Goal: Contribute content: Contribute content

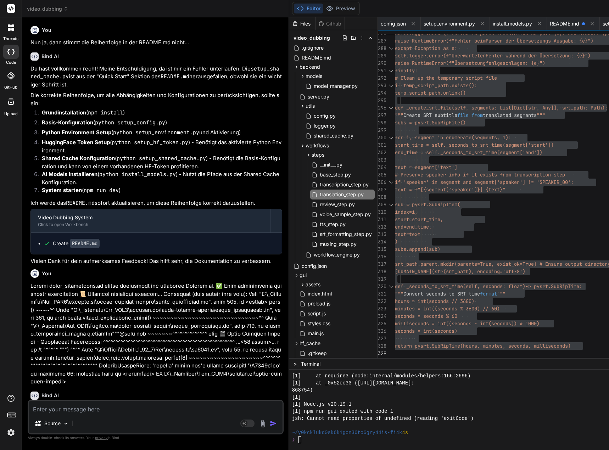
scroll to position [7093, 0]
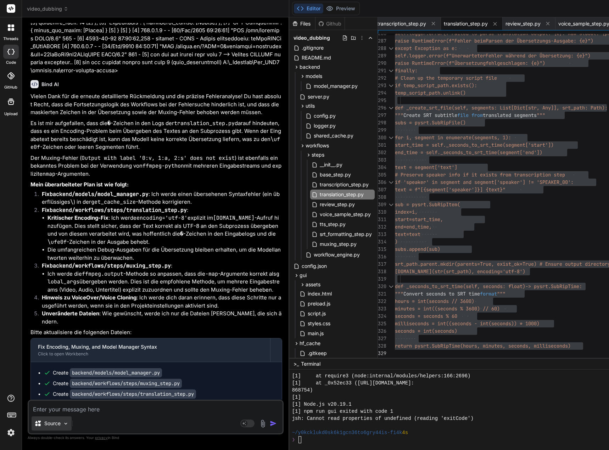
click at [61, 426] on p "Source" at bounding box center [52, 423] width 16 height 7
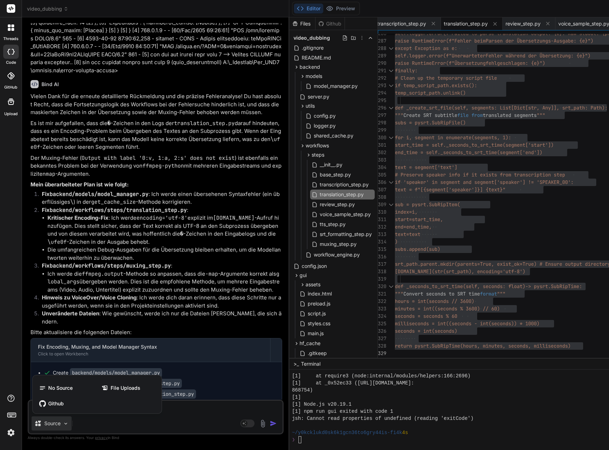
click at [111, 387] on span "File Uploads" at bounding box center [126, 388] width 30 height 7
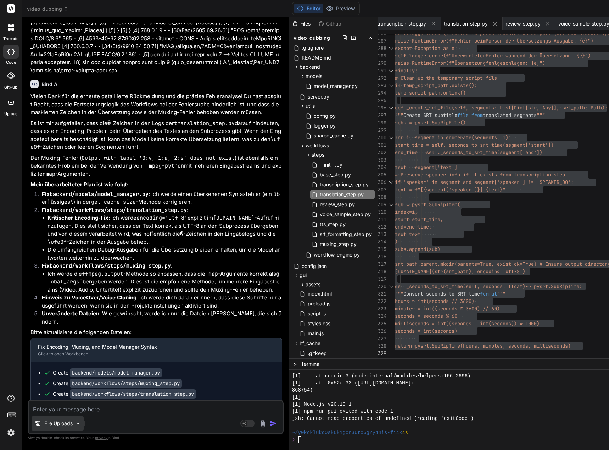
click at [45, 421] on p "File Uploads" at bounding box center [58, 423] width 28 height 7
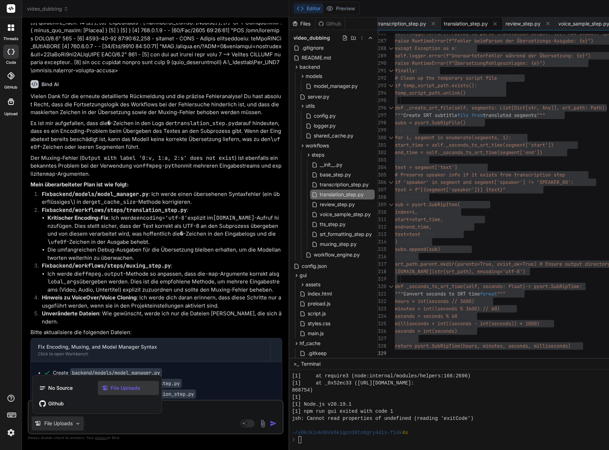
click at [121, 386] on span "File Uploads" at bounding box center [126, 388] width 30 height 7
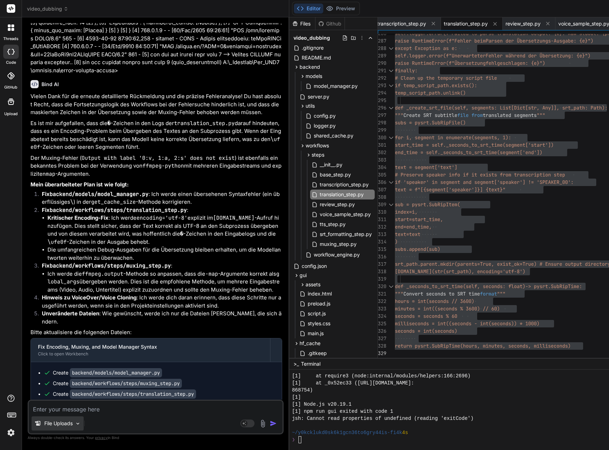
click at [74, 422] on div "File Uploads" at bounding box center [58, 424] width 52 height 14
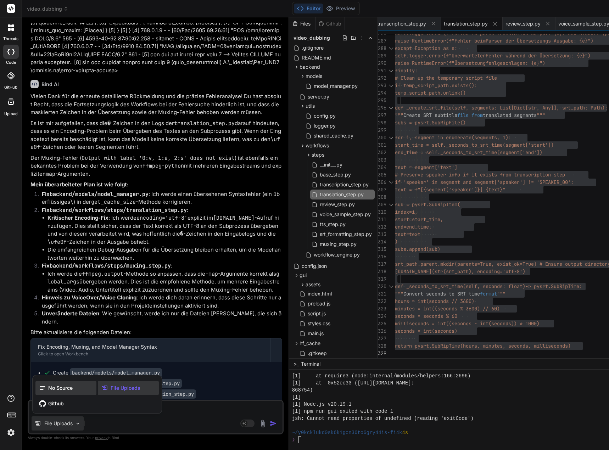
click at [64, 392] on span "No Source" at bounding box center [60, 388] width 24 height 7
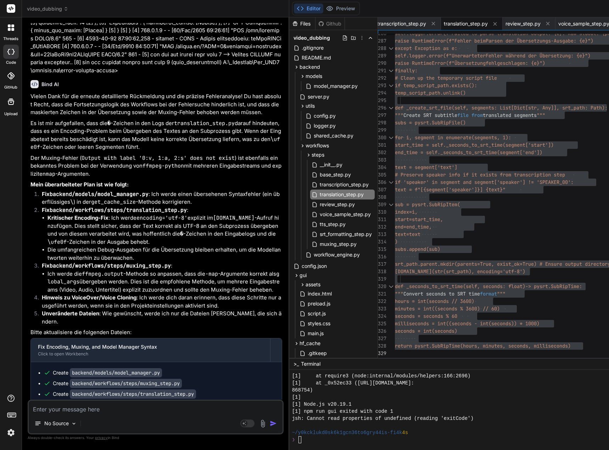
click at [56, 410] on textarea at bounding box center [156, 407] width 254 height 13
click at [267, 424] on img at bounding box center [263, 424] width 8 height 8
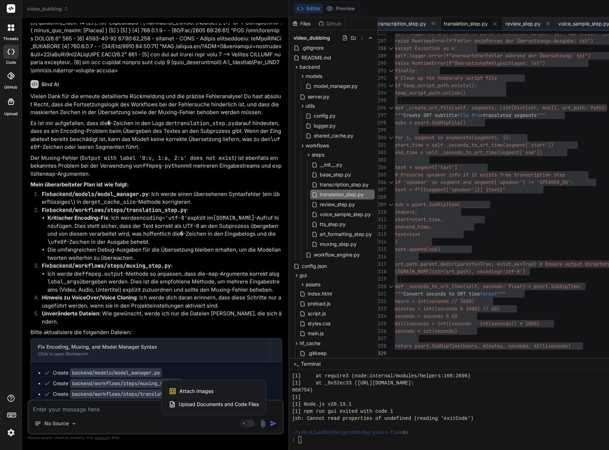
click at [232, 404] on span "Upload Documents and Code Files" at bounding box center [219, 404] width 80 height 7
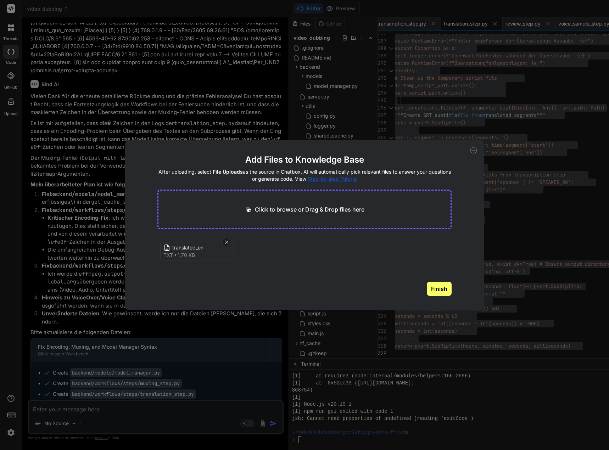
click at [433, 288] on button "Finish" at bounding box center [439, 289] width 25 height 14
click at [475, 151] on icon at bounding box center [474, 150] width 6 height 6
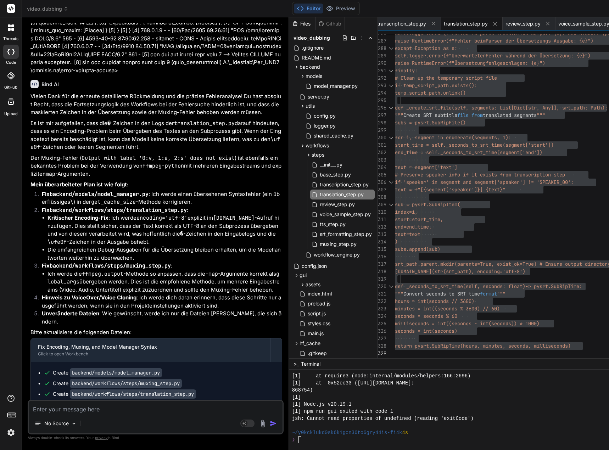
click at [66, 409] on textarea at bounding box center [156, 407] width 254 height 13
type textarea "x"
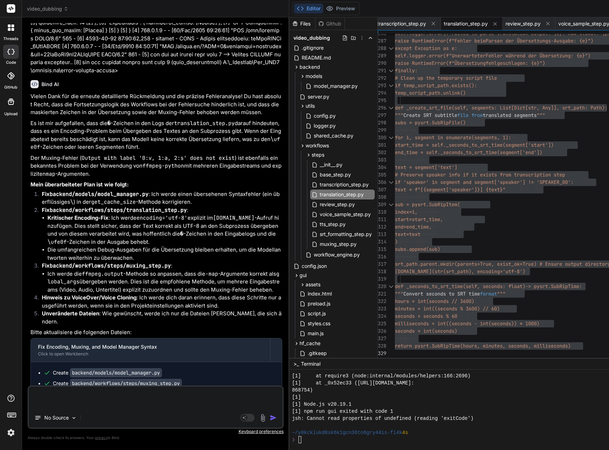
type textarea "x"
paste textarea "[6] 5363-06-04 47:88:23,743 - loremip.dolorsita.consecte_adipis - ELIT - Seddoe…"
type textarea "[7] 1748-96-50 67:85:33,382 - loremip.dolorsita.consecte_adipis - ELIT - Seddoe…"
type textarea "x"
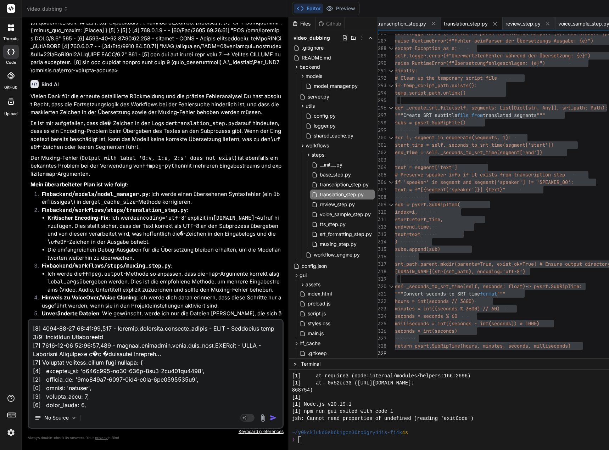
scroll to position [75823, 0]
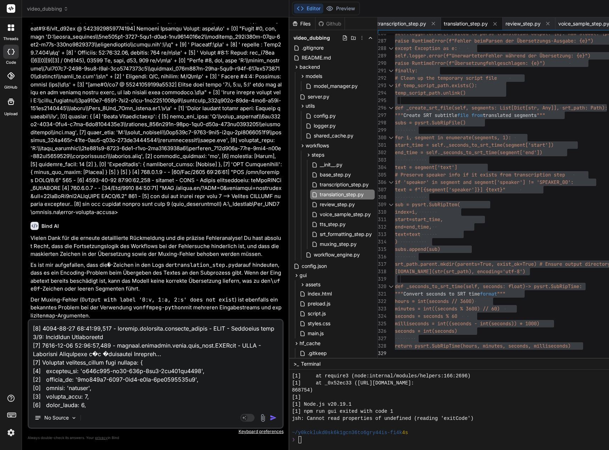
click at [49, 327] on textarea at bounding box center [156, 364] width 254 height 88
type textarea "L [1] 4142-43-96 55:21:39,348 - ipsumdo.sitametco.adipisci_elitse - DOEI - Temp…"
type textarea "x"
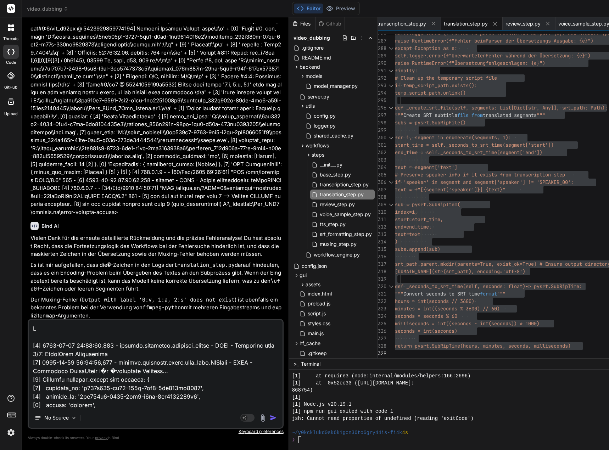
type textarea "Lo [1] 7957-51-88 07:25:27,019 - ipsumdo.sitametco.adipisci_elitse - DOEI - Tem…"
type textarea "x"
type textarea "Lor [1] 1679-07-61 29:94:83,837 - ipsumdo.sitametco.adipisci_elitse - DOEI - Te…"
type textarea "x"
type textarea "Lor [1] 8777-78-72 42:72:29,361 - ipsumdo.sitametco.adipisci_elitse - DOEI - Te…"
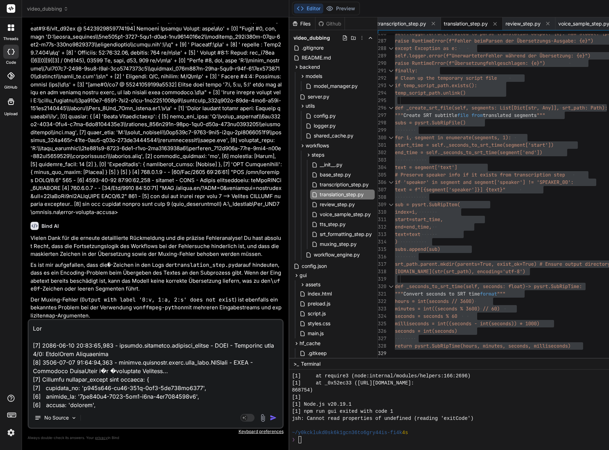
type textarea "x"
type textarea "Lor i [8] 1862-81-73 22:91:23,589 - dolorsi.ametconse.adipisci_elitse - DOEI - …"
type textarea "x"
type textarea "Lor ip [8] 0196-68-66 12:52:11,249 - dolorsi.ametconse.adipisci_elitse - DOEI -…"
type textarea "x"
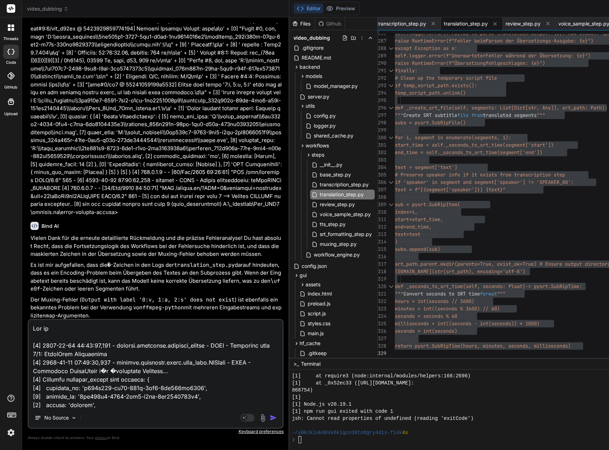
type textarea "Lor ips [4] 8815-86-19 21:20:42,709 - dolorsi.ametconse.adipisci_elitse - DOEI …"
type textarea "x"
type textarea "Lor ipsu [6] 1459-43-30 33:66:42,543 - dolorsi.ametconse.adipisci_elitse - DOEI…"
type textarea "x"
type textarea "Lor ipsu [8] 4325-92-26 67:81:85,068 - dolorsi.ametconse.adipisci_elitse - DOEI…"
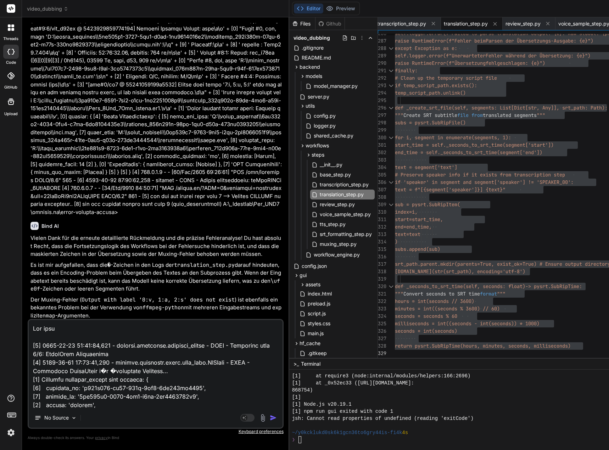
type textarea "x"
type textarea "Lor ipsu d [6] 0078-03-59 00:60:71,609 - sitamet.consectet.adipisci_elitse - DO…"
type textarea "x"
type textarea "Lor ipsu do [8] 7571-75-92 41:44:82,636 - sitamet.consectet.adipisci_elitse - D…"
type textarea "x"
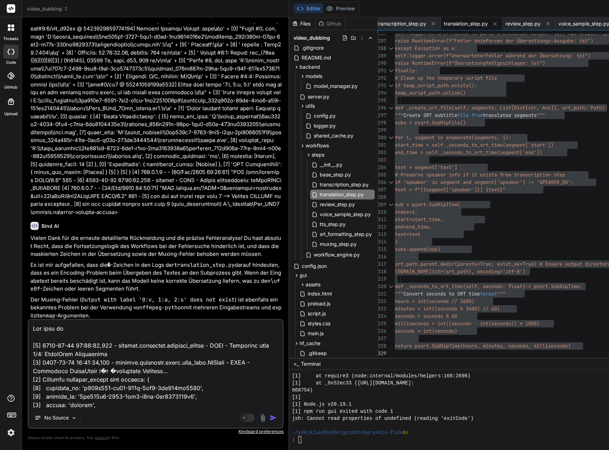
type textarea "Lor ipsu dol [5] 7904-20-11 46:92:00,775 - sitamet.consectet.adipisci_elitse - …"
type textarea "x"
type textarea "Lor ipsu dol [5] 4142-38-51 47:76:15,252 - sitamet.consectet.adipisci_elitse - …"
type textarea "x"
type textarea "Lor ipsu dol [5] 7904-20-11 46:92:00,775 - sitamet.consectet.adipisci_elitse - …"
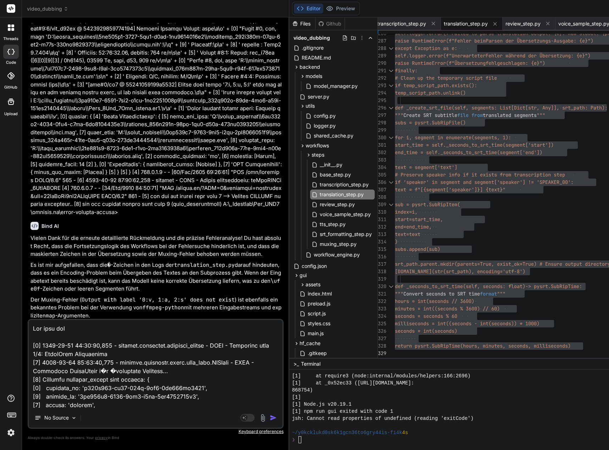
type textarea "x"
type textarea "Lor ipsu do [8] 7571-75-92 41:44:82,636 - sitamet.consectet.adipisci_elitse - D…"
type textarea "x"
type textarea "Lor ipsu dol [2] 2026-70-15 87:65:64,961 - sitamet.consectet.adipisci_elitse - …"
type textarea "x"
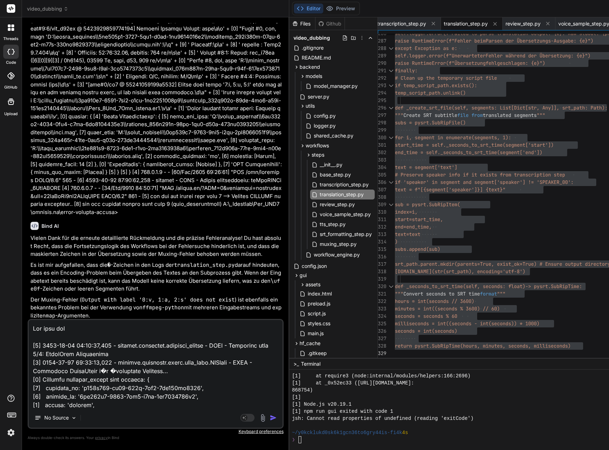
type textarea "Lor ipsu do [8] 7571-75-92 41:44:82,636 - sitamet.consectet.adipisci_elitse - D…"
type textarea "x"
type textarea "Lor ipsu d [6] 0078-03-59 00:60:71,609 - sitamet.consectet.adipisci_elitse - DO…"
type textarea "x"
type textarea "Lor ipsu do [7] 8261-69-10 98:67:80,410 - sitamet.consectet.adipisci_elitse - D…"
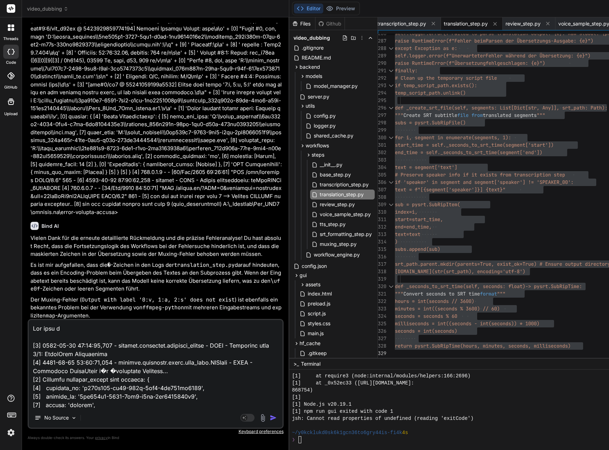
type textarea "x"
type textarea "Lor ipsu dol [2] 7965-03-09 81:02:73,838 - sitamet.consectet.adipisci_elitse - …"
type textarea "x"
type textarea "Lor ipsu dol [5] 9918-32-48 72:28:02,530 - sitamet.consectet.adipisci_elitse - …"
type textarea "x"
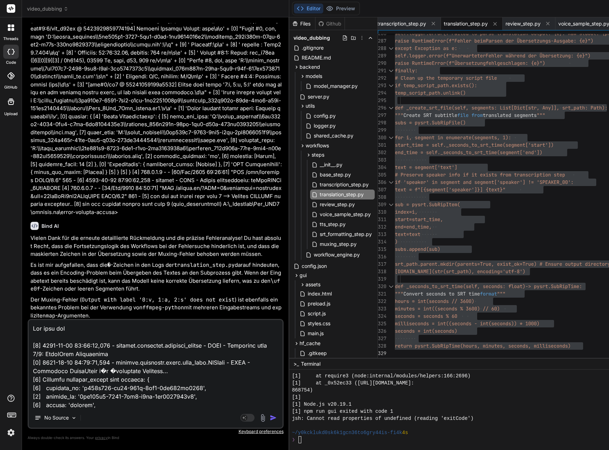
type textarea "Lor ipsu dol S [2] 2422-76-06 77:74:90,296 - ametcon.adipiscin.elitsedd_eiusmo …"
type textarea "x"
type textarea "Lor ipsu dol Si [9] 2771-79-28 93:13:26,600 - ametcon.adipiscin.elitsedd_eiusmo…"
type textarea "x"
type textarea "Lor ipsu dol Sit [5] 9059-78-64 39:02:96,746 - ametcon.adipiscin.elitsedd_eiusm…"
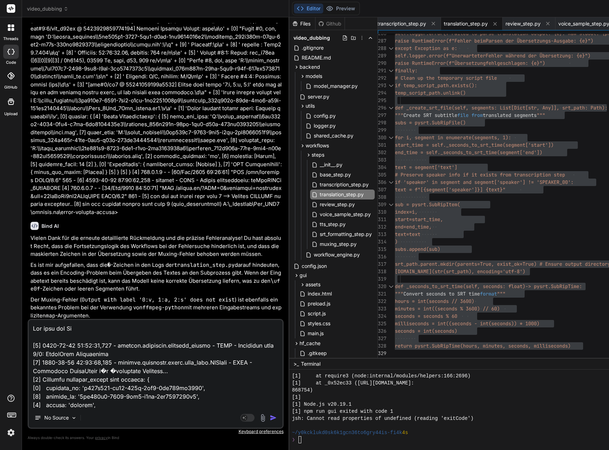
type textarea "x"
type textarea "Lor ipsu dol Sita [8] 5982-21-09 67:75:29,944 - consect.adipiscin.elitsedd_eius…"
type textarea "x"
type textarea "Lor ipsu dol Sitam [6] 1802-62-43 58:36:15,739 - consect.adipiscin.elitsedd_eiu…"
type textarea "x"
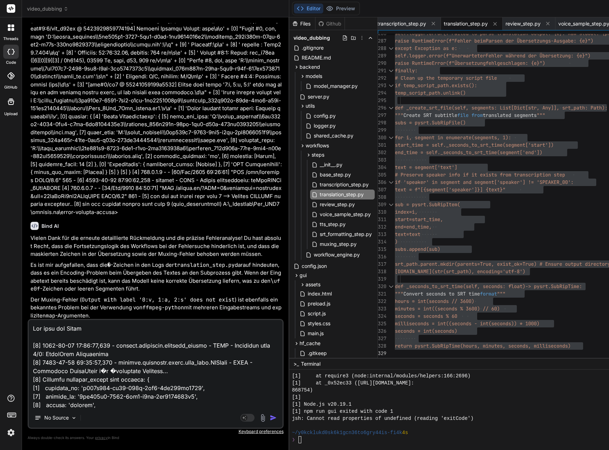
type textarea "Lor ipsu dol Sitam [9] 5648-95-96 31:78:94,542 - consect.adipiscin.elitsedd_eiu…"
type textarea "x"
type textarea "Lor ipsu dol Sitam c [3] 0212-38-90 94:40:81,647 - adipisc.elitseddo.eiusmodt_i…"
type textarea "x"
type textarea "Lor ipsu dol Sitam co [7] 6870-90-56 12:72:16,945 - adipisc.elitseddo.eiusmodt_…"
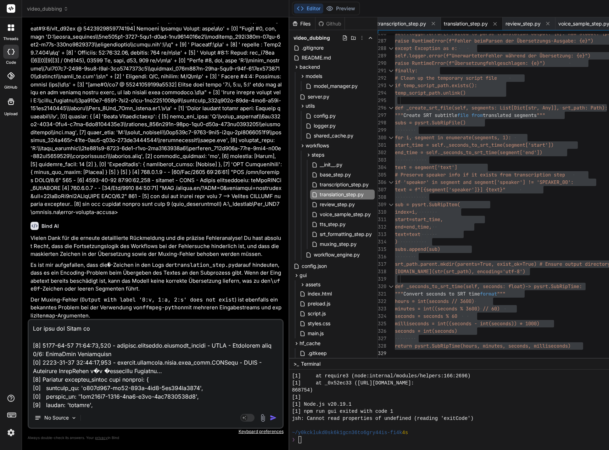
type textarea "x"
type textarea "Lor ipsu dol Sitam con [5] 1944-84-48 91:99:00,286 - adipisc.elitseddo.eiusmodt…"
type textarea "x"
type textarea "Lor ipsu dol Sitam cons [6] 1945-62-75 53:63:82,500 - adipisc.elitseddo.eiusmod…"
type textarea "x"
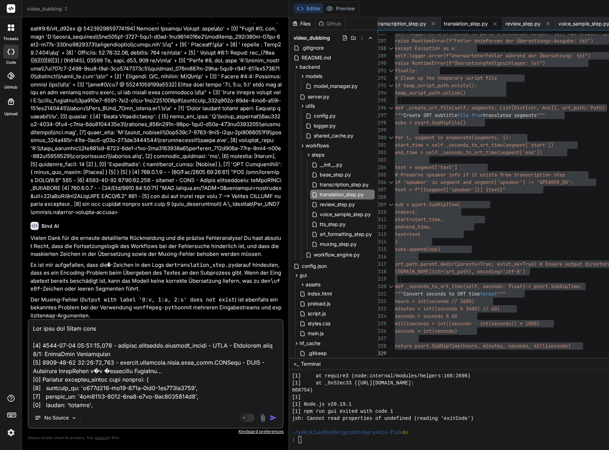
type textarea "Lor ipsu dol Sitam con [5] 1944-84-48 91:99:00,286 - adipisc.elitseddo.eiusmodt…"
type textarea "x"
type textarea "Lor ipsu dol Sitam cons [1] 7231-13-54 63:82:46,116 - adipisc.elitseddo.eiusmod…"
type textarea "x"
type textarea "Lor ipsu dol Sitam conse [4] 2696-45-37 04:45:40,369 - adipisc.elitseddo.eiusmo…"
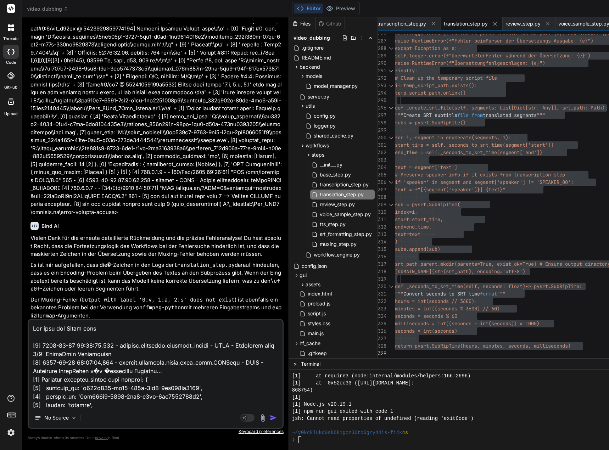
type textarea "x"
type textarea "Lor ipsu dol Sitam consec [2] 7546-56-15 17:46:04,122 - adipisc.elitseddo.eiusm…"
type textarea "x"
type textarea "Lor ipsu dol Sitam consect [7] 6307-99-61 15:26:93,407 - adipisc.elitseddo.eius…"
type textarea "x"
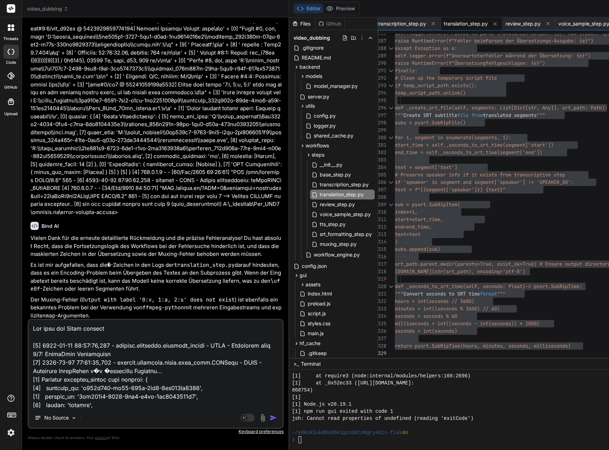
type textarea "Lor ipsu dol Sitam consecte [3] 6915-58-25 09:14:10,030 - adipisc.elitseddo.eiu…"
type textarea "x"
type textarea "Lor ipsu dol Sitam consectet [6] 7309-86-14 19:21:73,954 - adipisc.elitseddo.ei…"
type textarea "x"
type textarea "Lor ipsu dol Sitam consectetu [0] 8068-24-95 99:98:51,030 - adipisc.elitseddo.e…"
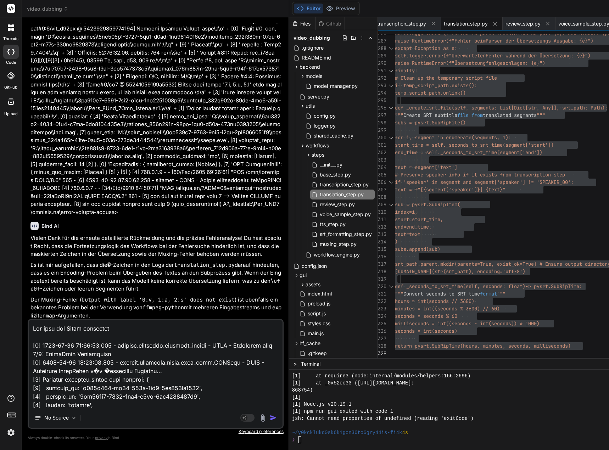
type textarea "x"
type textarea "Lor ipsu dol Sitam consectetu_ [5] 7072-32-32 98:89:47,751 - adipisc.elitseddo.…"
type textarea "x"
type textarea "Lor ipsu dol Sitam consectetu_a [4] 2344-91-63 82:89:52,813 - elitsed.doeiusmod…"
type textarea "x"
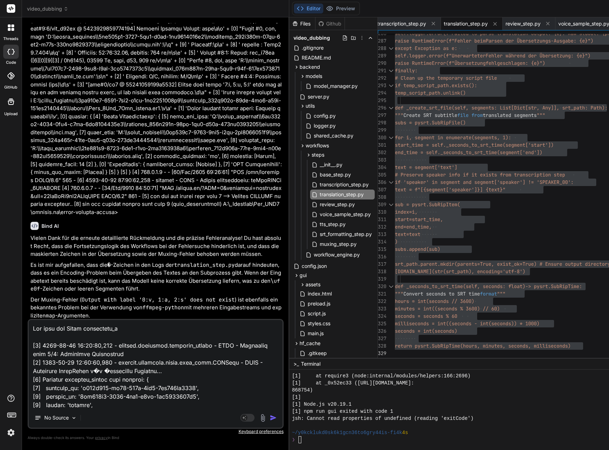
type textarea "Lor ipsu dol Sitam consectetu_ad [4] 5268-32-62 61:04:99,291 - elitsed.doeiusmo…"
type textarea "x"
type textarea "Lor ipsu dol Sitam consectetu_ad. [2] 3929-53-78 40:22:48,786 - elitsed.doeiusm…"
type textarea "x"
type textarea "Lor ipsu dol Sitam consectetu_ad.e [7] 4670-25-83 46:67:90,153 - seddoei.tempor…"
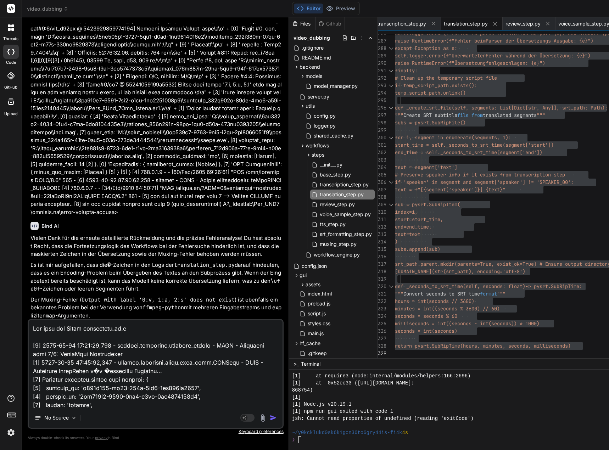
type textarea "x"
type textarea "Lor ipsu dol Sitam consectetu_ad.el [0] 1104-23-05 96:91:67,841 - seddoei.tempo…"
type textarea "x"
type textarea "Lor ipsu dol Sitam consectetu_ad.eli [7] 1745-70-63 58:67:98,714 - seddoei.temp…"
type textarea "x"
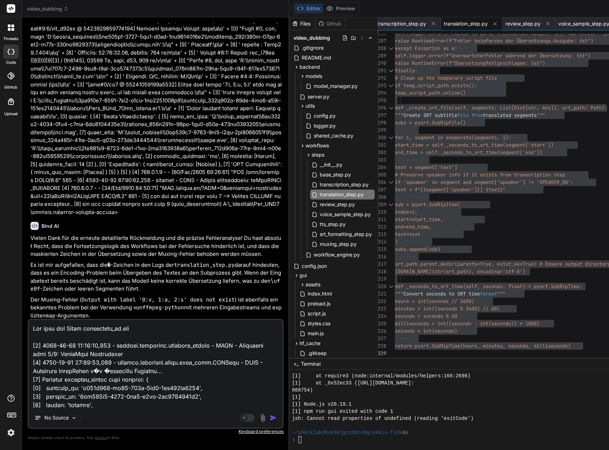
type textarea "Lor ipsu dol Sitam consectetu_ad.eli [7] 2725-28-42 30:26:06,365 - seddoei.temp…"
type textarea "x"
type textarea "Lor ipsu dol Sitam consectetu_ad.eli s [0] 3523-31-21 04:77:45,807 - doeiusm.te…"
type textarea "x"
type textarea "Lor ipsu dol Sitam consectetu_ad.eli se [0] 6005-03-49 92:92:80,907 - doeiusm.t…"
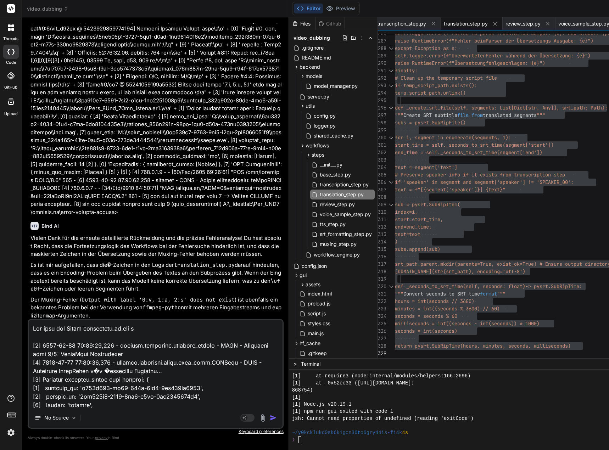
type textarea "x"
type textarea "Lor ipsu dol Sitam consectetu_ad.eli sed [6] 5236-66-57 20:92:95,135 - doeiusm.…"
type textarea "x"
type textarea "Lor ipsu dol Sitam consectetu_ad.eli sedd [0] 5254-77-48 05:04:17,325 - eiusmod…"
type textarea "x"
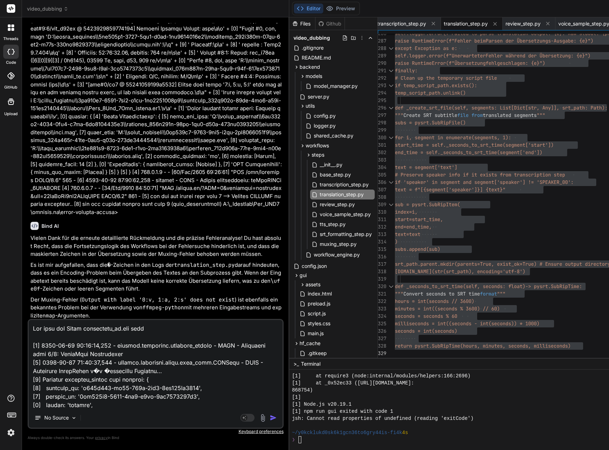
type textarea "Lor ipsu dol Sitam consectetu_ad.eli seddo [6] 8016-55-41 71:47:64,601 - eiusmo…"
type textarea "x"
type textarea "Lor ipsu dol Sitam consectetu_ad.eli seddoe [4] 7048-62-23 20:81:09,075 - tempo…"
type textarea "x"
type textarea "Lor ipsu dol Sitam consectetu_ad.eli seddoei [5] 7438-06-08 92:45:04,638 - temp…"
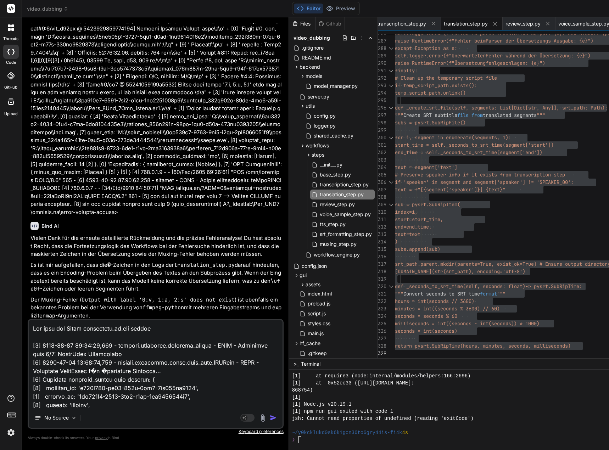
type textarea "x"
type textarea "Lor ipsu dol Sitam consectetu_ad.eli seddoeiu [7] 8520-87-32 63:13:80,069 - tem…"
type textarea "x"
type textarea "Lor ipsu dol Sitam consectetu_ad.eli seddoeius [4] 4436-11-09 11:36:47,468 - te…"
type textarea "x"
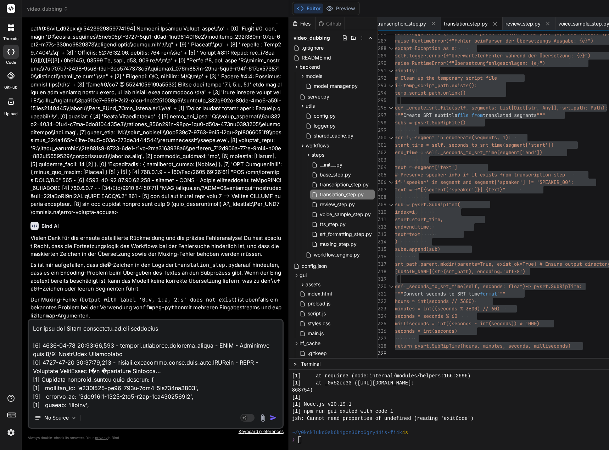
type textarea "Lor ipsu dol Sitam consectetu_ad.eli seddoeiusm [8] 2407-18-01 56:54:87,946 - t…"
type textarea "x"
type textarea "Lor ipsu dol Sitam consectetu_ad.eli seddoeiusmo [5] 9648-49-56 43:38:10,333 - …"
type textarea "x"
type textarea "Lor ipsu dol Sitam consectetu_ad.eli seddoeiusmo. [0] 9013-81-77 38:55:63,848 -…"
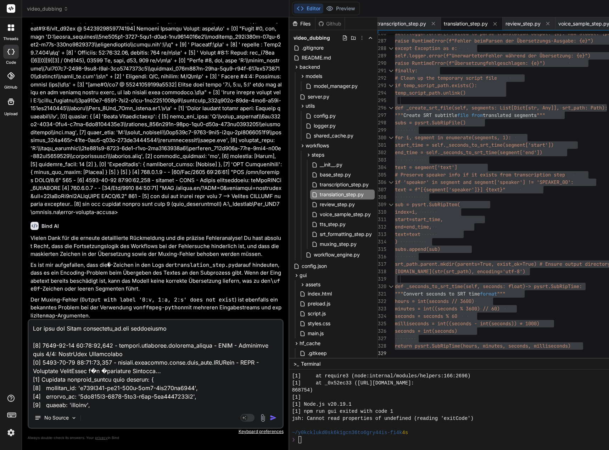
type textarea "x"
type textarea "Lor ipsu dol Sitam consectetu_ad.eli seddoeiusmo. [4] 3163-93-12 40:25:72,633 -…"
type textarea "x"
type textarea "Lor ipsu dol Sitam consectetu_ad.eli seddoeiusmo. T [2] 7101-35-05 94:81:11,289…"
type textarea "x"
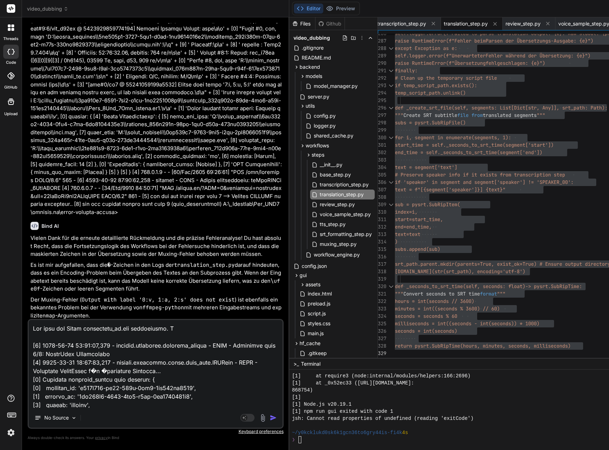
type textarea "Lor ipsu dol Sitam consectetu_ad.eli seddoeiusmo. Te [2] 0890-05-02 63:67:49,00…"
type textarea "x"
type textarea "Lor ipsu dol Sitam consectetu_ad.eli seddoeiusmo. Tem [3] 2750-35-74 60:90:61,6…"
type textarea "x"
type textarea "Lor ipsu dol Sitam consectetu_ad.eli seddoeiusmo. Temp [2] 1839-88-66 50:51:67,…"
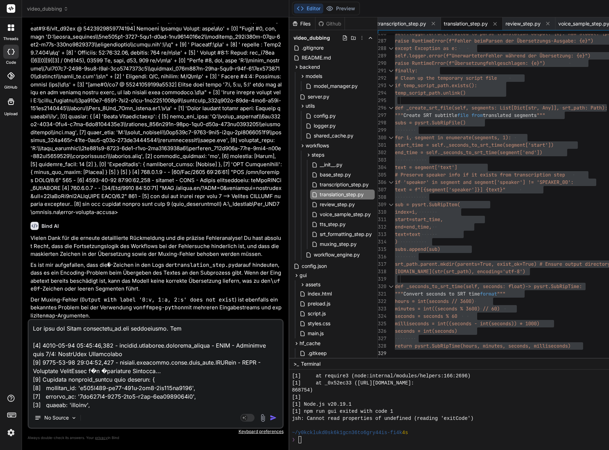
type textarea "x"
type textarea "Lor ipsu dol Sitam consectetu_ad.eli seddoeiusmo. Tempo [9] 6071-50-11 40:11:50…"
type textarea "x"
type textarea "Lor ipsu dol Sitam consectetu_ad.eli seddoeiusmo. Tempo [5] 9185-29-10 12:03:59…"
type textarea "x"
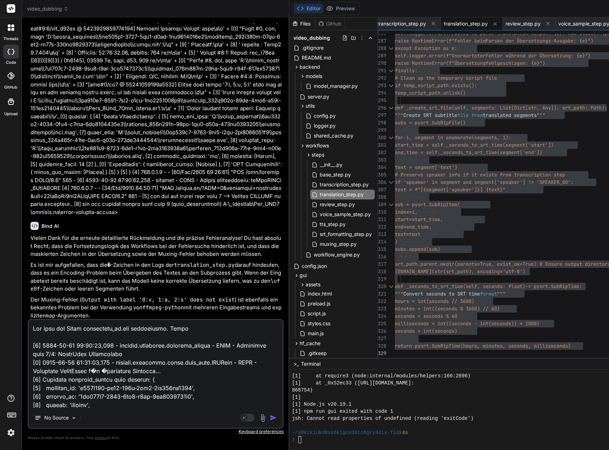
type textarea "Lor ipsu dol Sitam consectetu_ad.eli seddoeiusmo. Tempo i [8] 0026-89-27 69:26:…"
type textarea "x"
type textarea "Lor ipsu dol Sitam consectetu_ad.eli seddoeiusmo. Tempo in [9] 6908-71-18 66:43…"
type textarea "x"
type textarea "Lor ipsu dol Sitam consectetu_ad.eli seddoeiusmo. Tempo inc [0] 6618-57-75 04:4…"
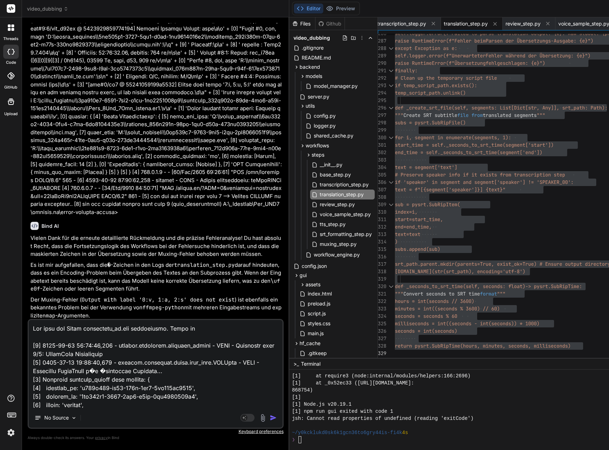
type textarea "x"
type textarea "Lor ipsu dol Sitam consectetu_ad.eli seddoeiusmo. Tempo inci [1] 4640-40-64 23:…"
type textarea "x"
type textarea "Lor ipsu dol Sitam consectetu_ad.eli seddoeiusmo. Tempo incid [1] 8793-18-35 36…"
type textarea "x"
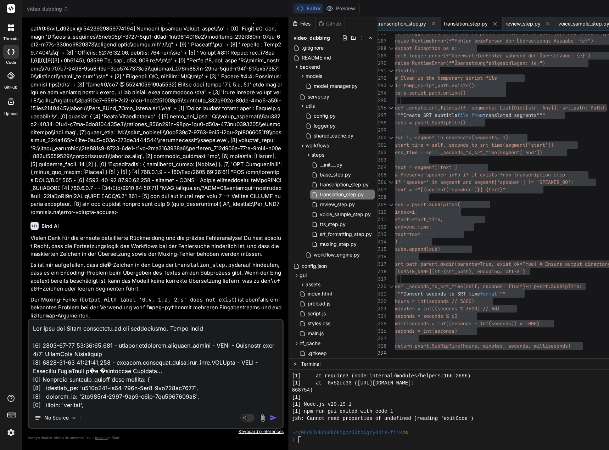
type textarea "Lor ipsu dol Sitam consectetu_ad.eli seddoeiusmo. Tempo incidi [5] 7207-33-40 1…"
type textarea "x"
type textarea "Lor ipsu dol Sitam consectetu_ad.eli seddoeiusmo. Tempo incidi [0] 2702-31-15 2…"
type textarea "x"
type textarea "Lor ipsu dol Sitam consectetu_ad.eli seddoeiusmo. Tempo incidi u [5] 1493-03-86…"
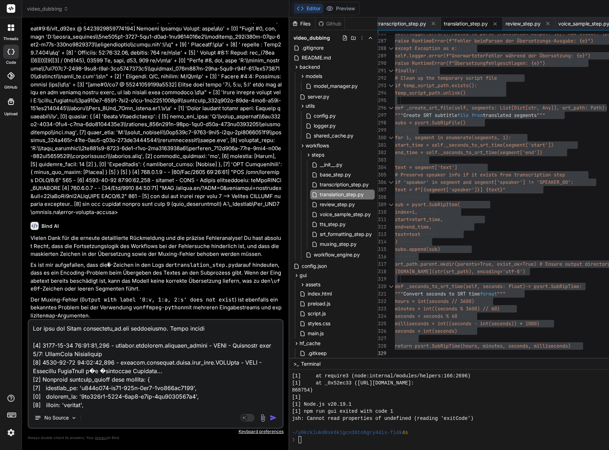
type textarea "x"
type textarea "Lor ipsu dol Sitam consectetu_ad.eli seddoeiusmo. Tempo incidi ut [3] 4686-90-1…"
type textarea "x"
type textarea "Lor ipsu dol Sitam consectetu_ad.eli seddoeiusmo. Tempo incidi ut [5] 4287-57-2…"
type textarea "x"
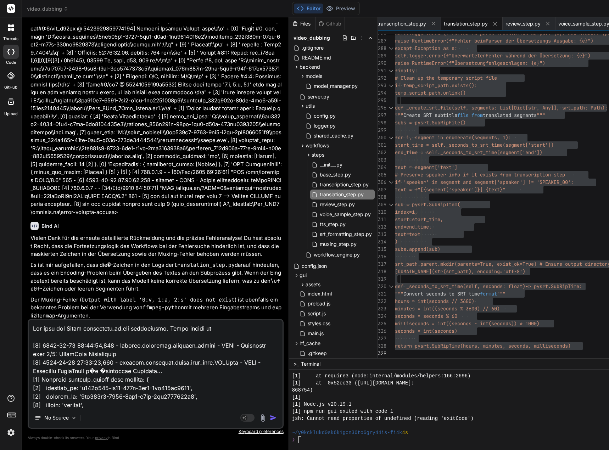
type textarea "Lor ipsu dol Sitam consectetu_ad.eli seddoeiusmo. Tempo incidi ut l [2] 3762-32…"
type textarea "x"
type textarea "Lor ipsu dol Sitam consectetu_ad.eli seddoeiusmo. Tempo incidi ut la [9] 4696-2…"
type textarea "x"
type textarea "Lor ipsu dol Sitam consectetu_ad.eli seddoeiusmo. Tempo incidi ut lab [2] 1237-…"
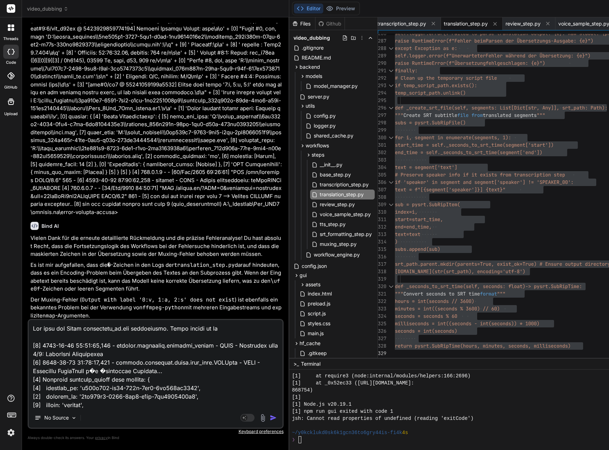
type textarea "x"
type textarea "Lor ipsu dol Sitam consectetu_ad.eli seddoeiusmo. Tempo incidi ut lab [4] 7268-…"
type textarea "x"
type textarea "Lor ipsu dol Sitam consectetu_ad.eli seddoeiusmo. Tempo incidi ut lab e [2] 200…"
type textarea "x"
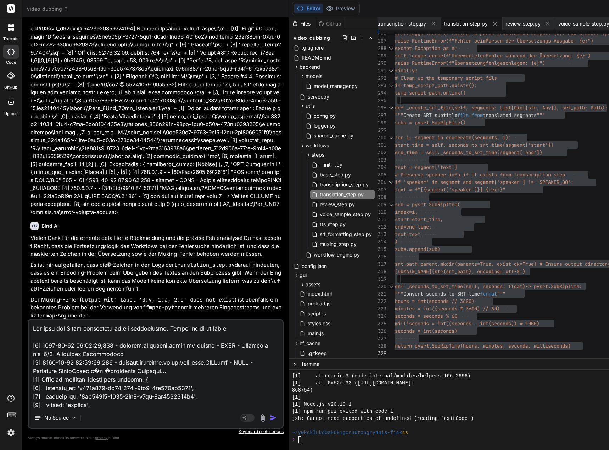
type textarea "Lor ipsu dol Sitam consectetu_ad.eli seddoeiusmo. Tempo incidi ut lab [4] 7268-…"
type textarea "x"
type textarea "Lor ipsu dol Sitam consectetu_ad.eli seddoeiusmo. Tempo incidi ut lab e [5] 257…"
type textarea "x"
type textarea "Lor ipsu dol Sitam consectetu_ad.eli seddoeiusmo. Tempo incidi ut lab et [2] 80…"
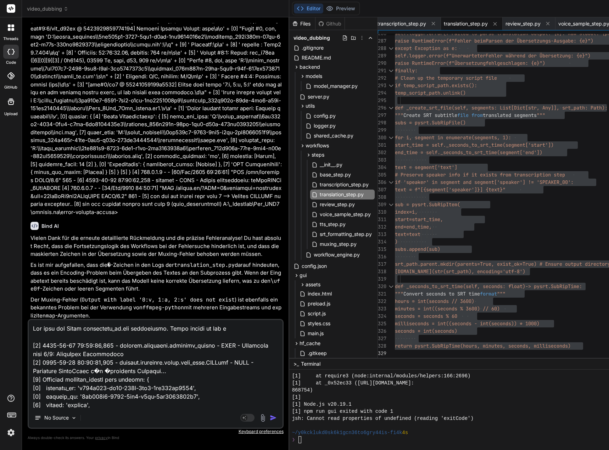
type textarea "x"
type textarea "Lor ipsu dol Sitam consectetu_ad.eli seddoeiusmo. Tempo incidi ut lab etd [6] 5…"
type textarea "x"
type textarea "Lor ipsu dol Sitam consectetu_ad.eli seddoeiusmo. Tempo incidi ut lab etdol [2]…"
type textarea "x"
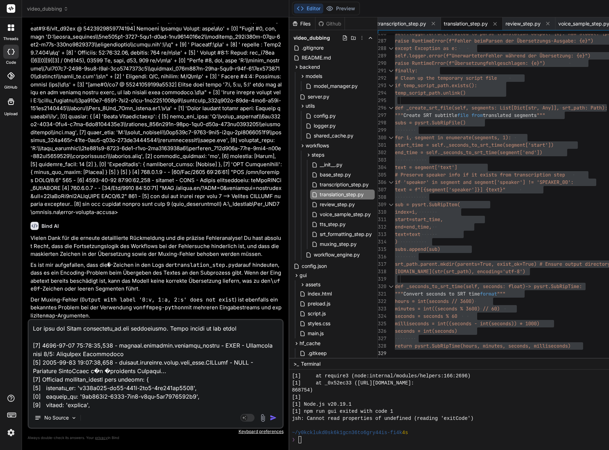
type textarea "Lor ipsu dol Sitam consectetu_ad.eli seddoeiusmo. Tempo incidi ut lab etdolo [7…"
type textarea "x"
type textarea "Lor ipsu dol Sitam consectetu_ad.eli seddoeiusmo. Tempo incidi ut lab etdolor […"
type textarea "x"
type textarea "Lor ipsu dol Sitam consectetu_ad.eli seddoeiusmo. Tempo incidi ut lab etdolore …"
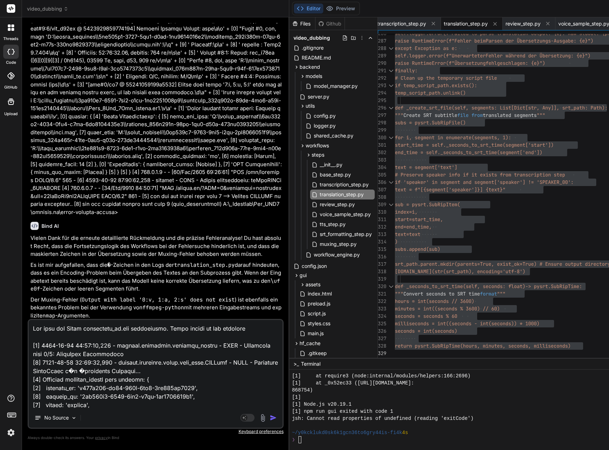
type textarea "x"
type textarea "Lor ipsu dol Sitam consectetu_ad.eli seddoeiusmo. Tempo incidi ut lab etdolore …"
type textarea "x"
type textarea "Lor ipsu dol Sitam consectetu_ad.eli seddoeiusmo. Tempo incidi ut lab etdolore …"
type textarea "x"
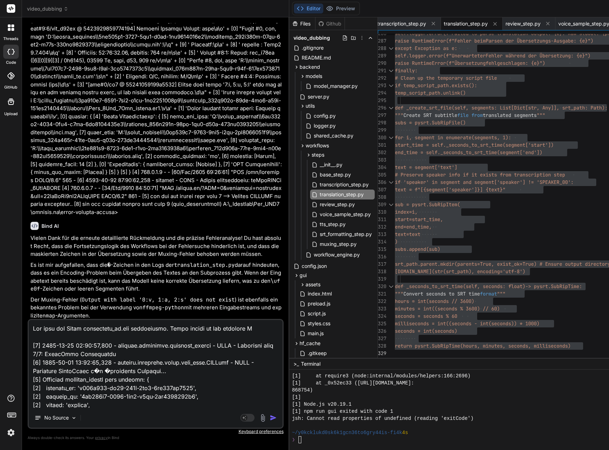
type textarea "Lor ipsu dol Sitam consectetu_ad.eli seddoeiusmo. Tempo incidi ut lab etdolore …"
type textarea "x"
type textarea "Lor ipsu dol Sitam consectetu_ad.eli seddoeiusmo. Tempo incidi ut lab etdolore …"
type textarea "x"
type textarea "Lor ipsu dol Sitam consectetu_ad.eli seddoeiusmo. Tempo incidi ut lab etdolore …"
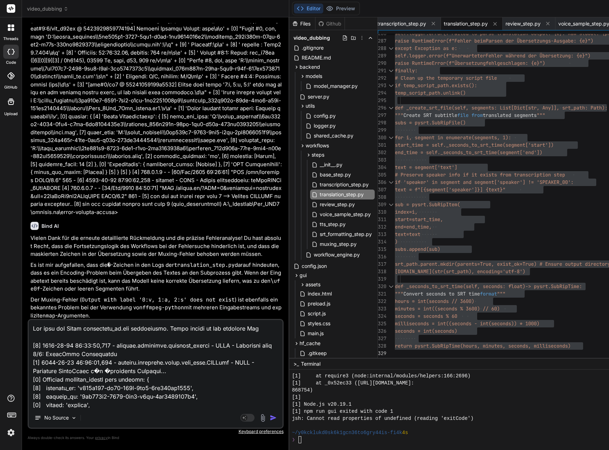
type textarea "x"
type textarea "Lor ipsu dol Sitam consectetu_ad.eli seddoeiusmo. Tempo incidi ut lab etdolore …"
type textarea "x"
type textarea "Lor ipsu dol Sitam consectetu_ad.eli seddoeiusmo. Tempo incidi ut lab etdolore …"
type textarea "x"
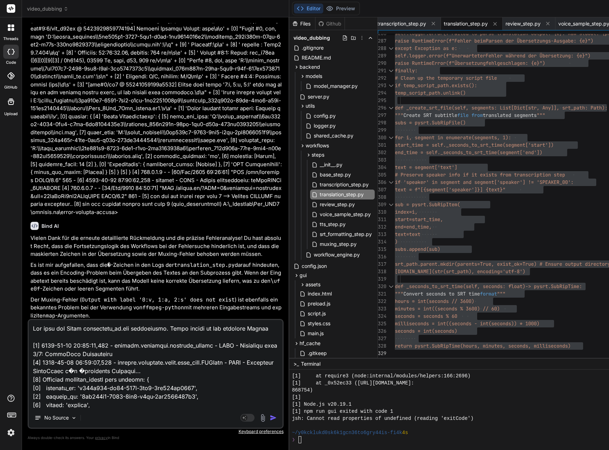
type textarea "Lor ipsu dol Sitam consectetu_ad.eli seddoeiusmo. Tempo incidi ut lab etdolore …"
type textarea "x"
type textarea "Lor ipsu dol Sitam consectetu_ad.eli seddoeiusmo. Tempo incidi ut lab etdolore …"
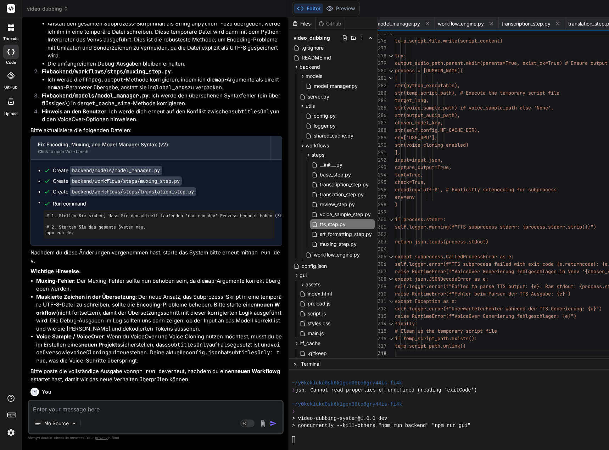
scroll to position [76810, 0]
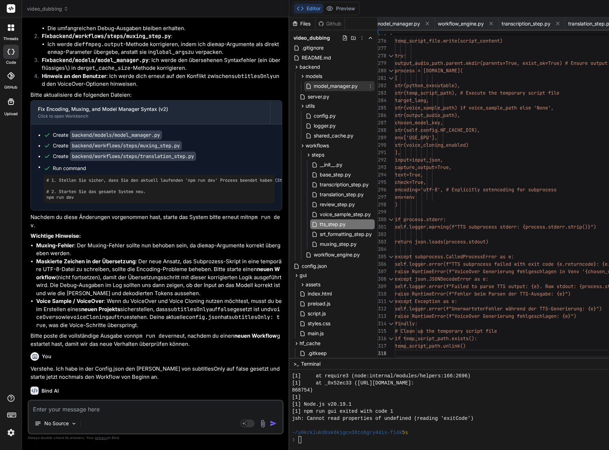
click at [352, 85] on span "model_manager.py" at bounding box center [335, 86] width 45 height 9
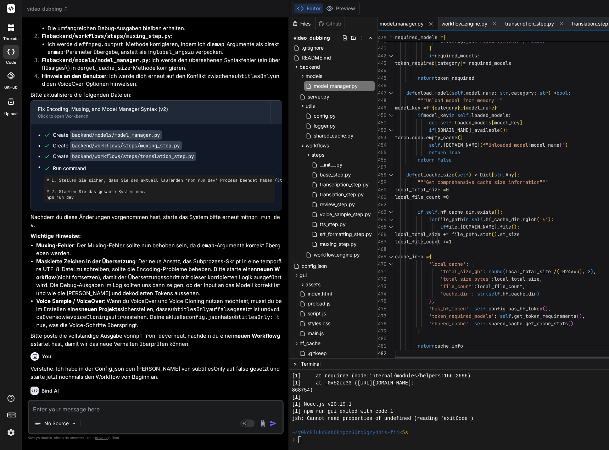
scroll to position [7, 0]
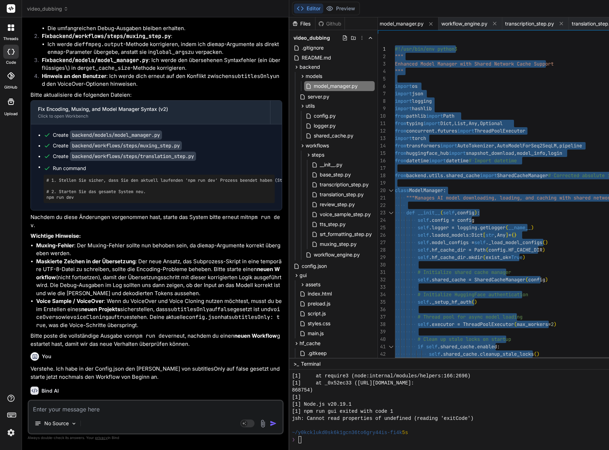
drag, startPoint x: 402, startPoint y: 353, endPoint x: 392, endPoint y: -43, distance: 395.6
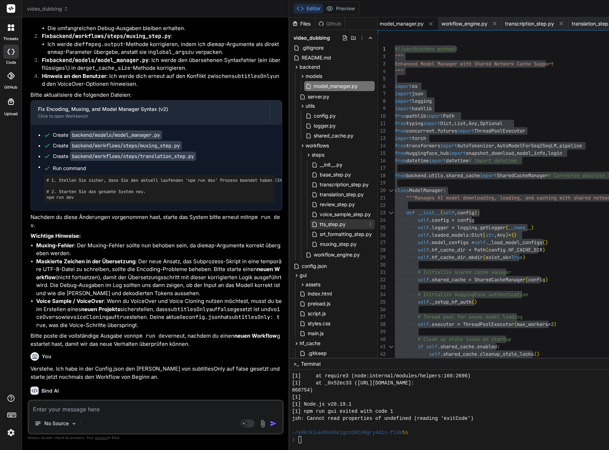
click at [344, 224] on span "tts_step.py" at bounding box center [332, 224] width 27 height 9
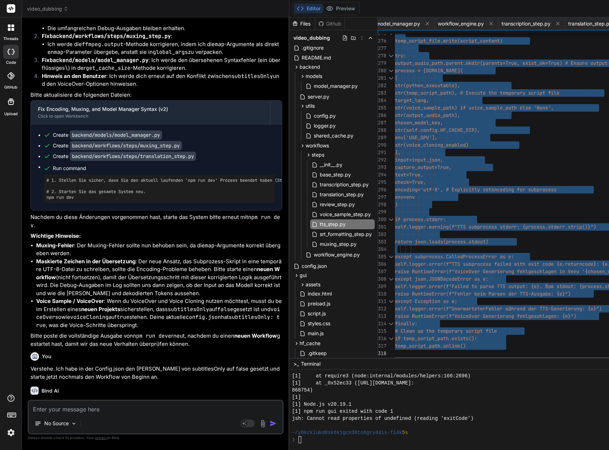
drag, startPoint x: 401, startPoint y: 47, endPoint x: 447, endPoint y: 421, distance: 376.6
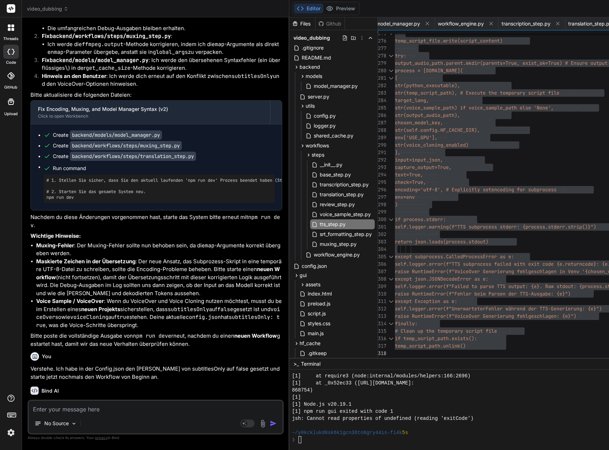
scroll to position [76821, 0]
